Goal: Transaction & Acquisition: Purchase product/service

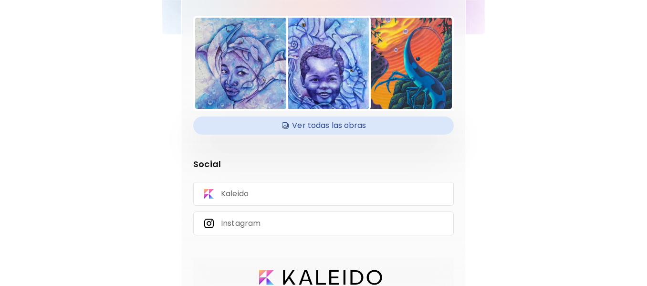
scroll to position [157, 0]
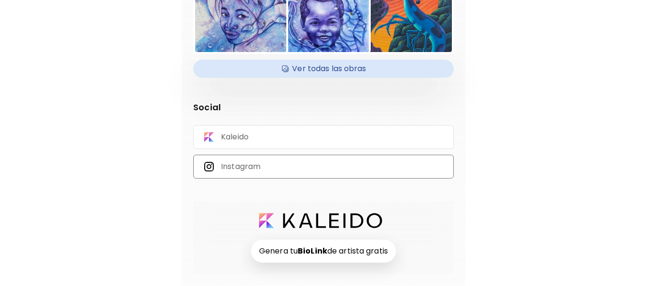
click at [317, 164] on div "Instagram" at bounding box center [323, 167] width 261 height 24
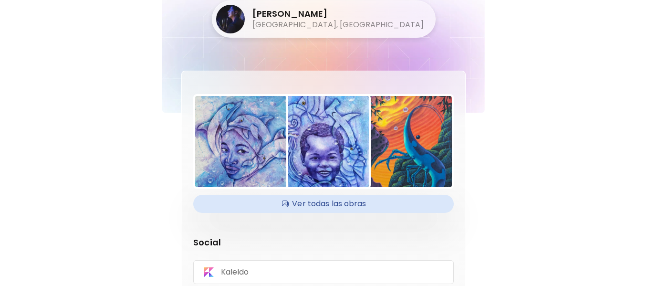
scroll to position [0, 0]
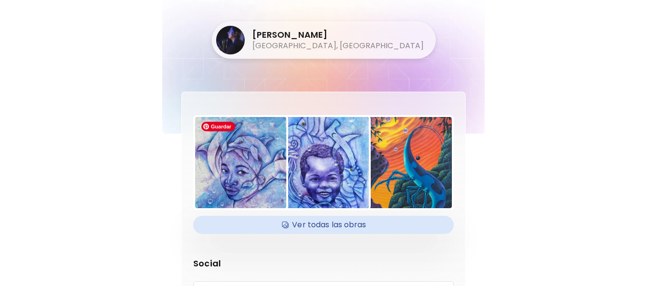
click at [266, 169] on img at bounding box center [240, 162] width 91 height 91
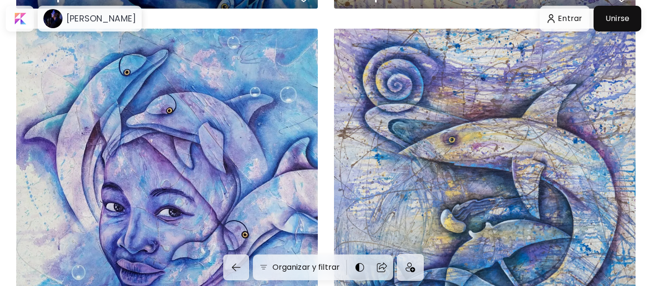
scroll to position [652, 0]
click at [452, 144] on div "azul profundo 1 US$ 1,406 | 40 x 60 cm" at bounding box center [485, 180] width 302 height 302
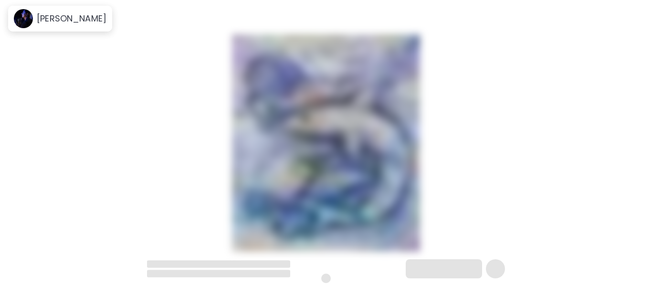
scroll to position [7, 0]
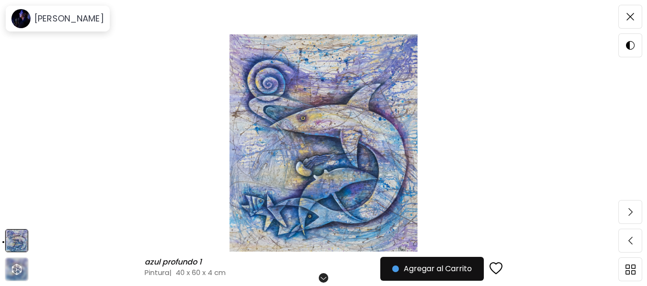
click at [358, 143] on img at bounding box center [323, 142] width 567 height 217
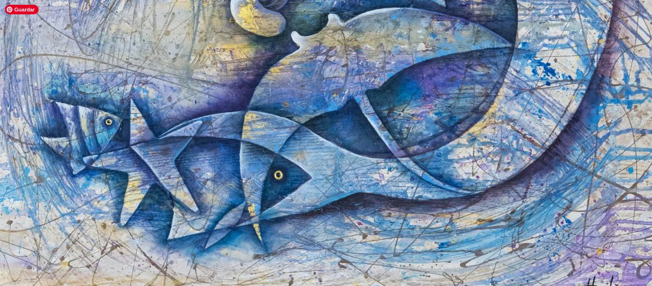
scroll to position [461, 0]
